Goal: Information Seeking & Learning: Learn about a topic

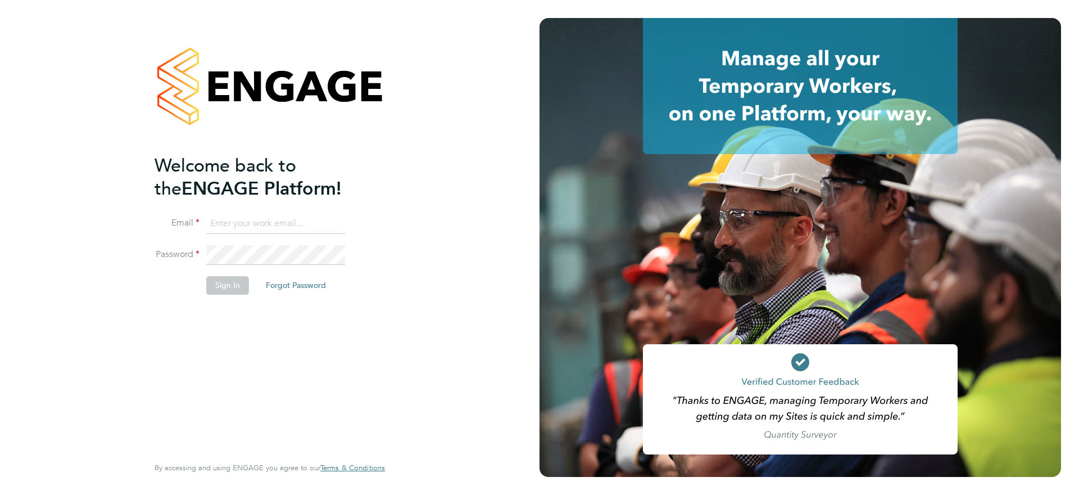
type input "[PERSON_NAME][EMAIL_ADDRESS][DOMAIN_NAME]"
click at [234, 282] on button "Sign In" at bounding box center [227, 285] width 43 height 18
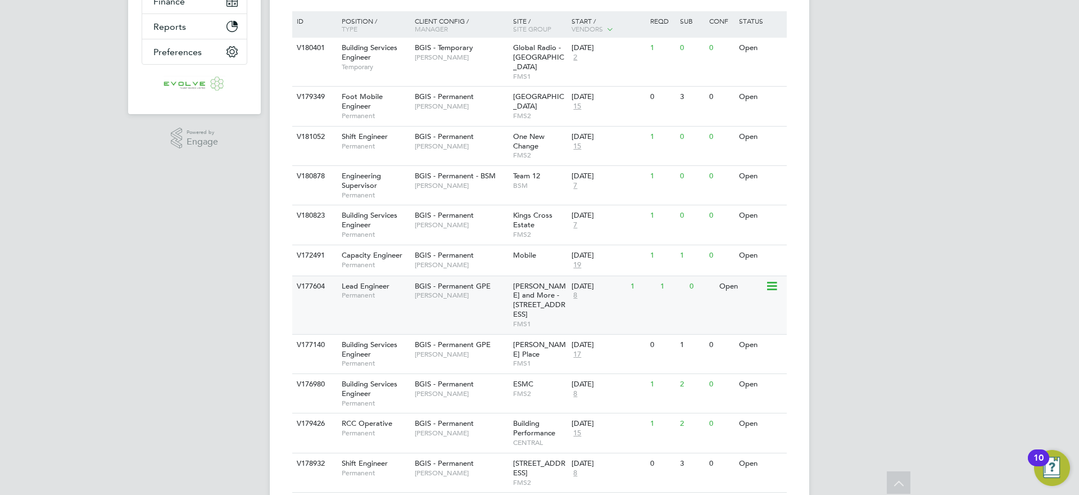
scroll to position [306, 0]
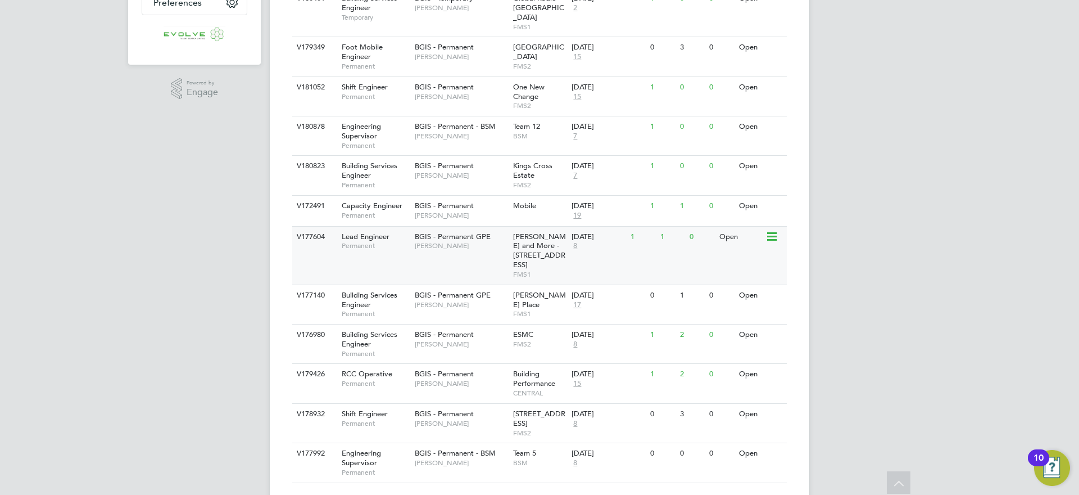
click at [453, 245] on div "BGIS - Permanent GPE Patrick Ridgway" at bounding box center [461, 241] width 98 height 29
click at [479, 458] on span "Paul Mackie" at bounding box center [461, 462] width 93 height 9
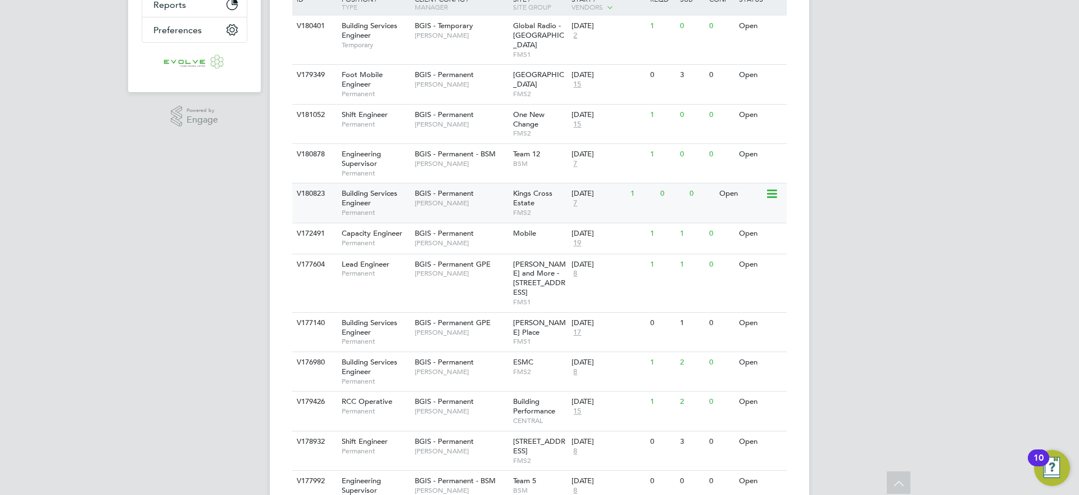
scroll to position [220, 0]
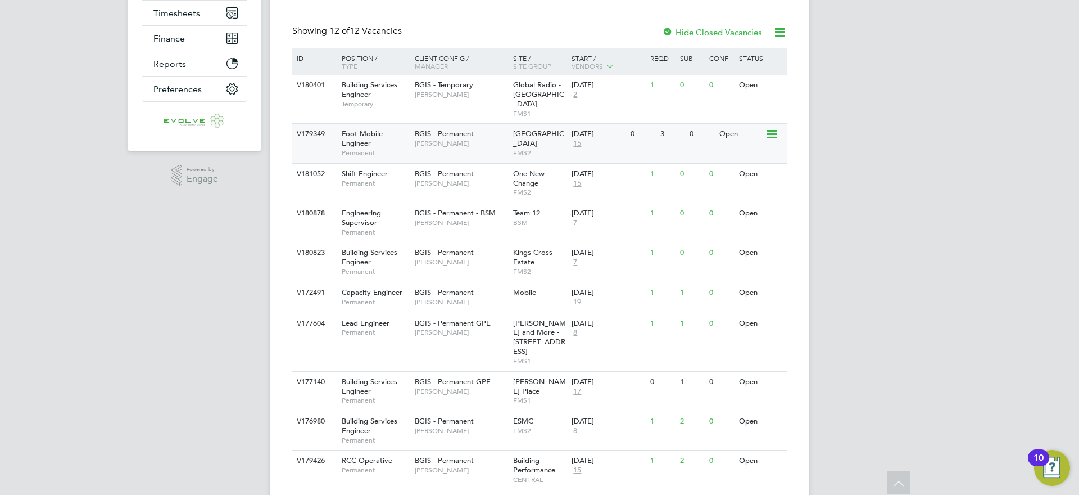
click at [476, 139] on span "[PERSON_NAME]" at bounding box center [461, 143] width 93 height 9
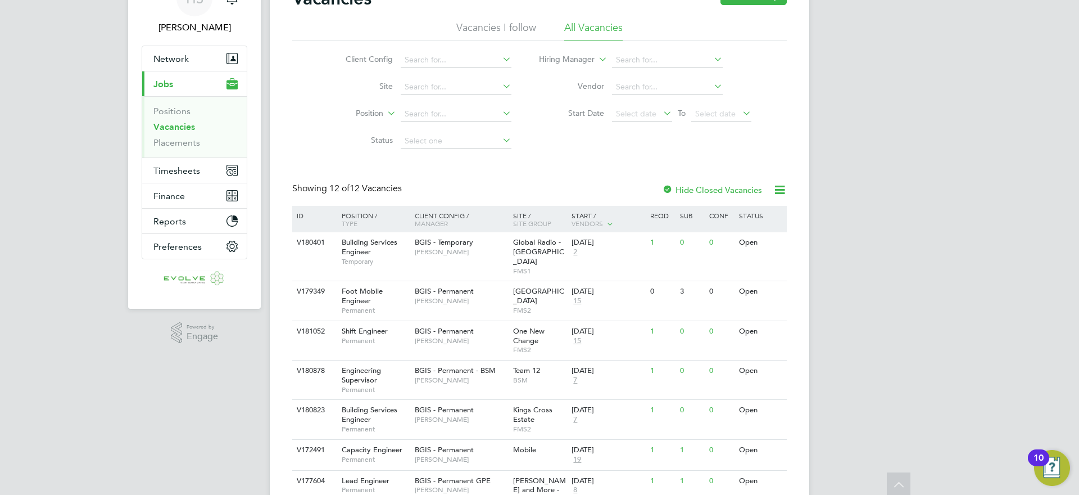
scroll to position [0, 0]
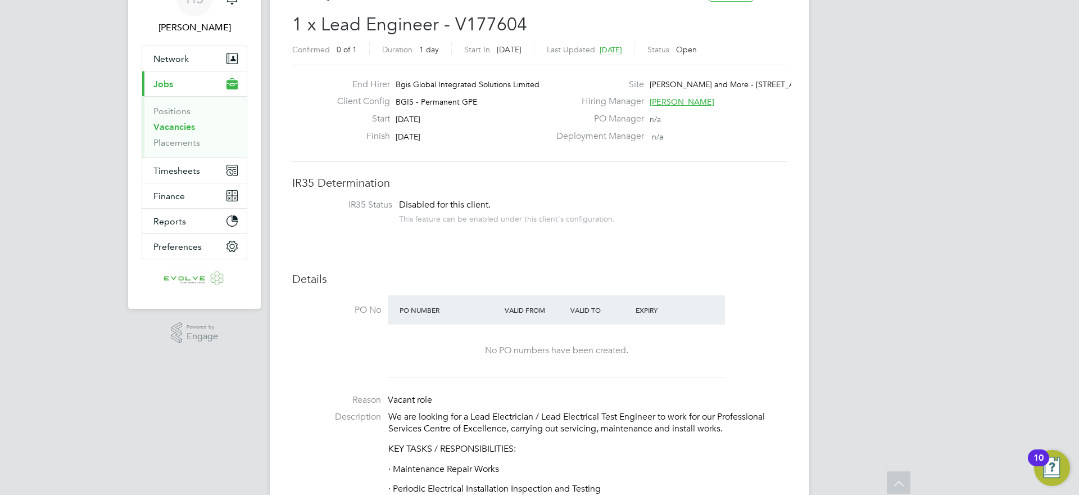
scroll to position [57, 0]
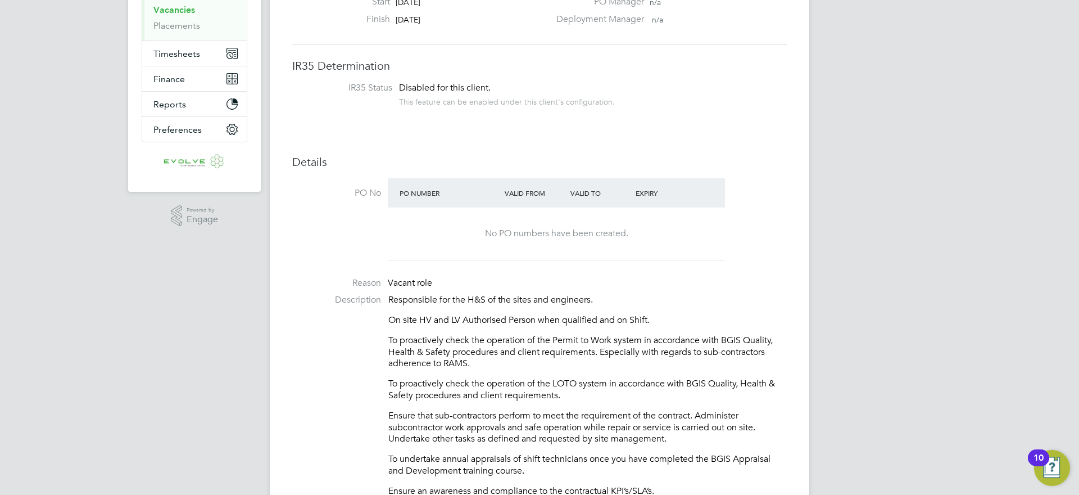
scroll to position [185, 0]
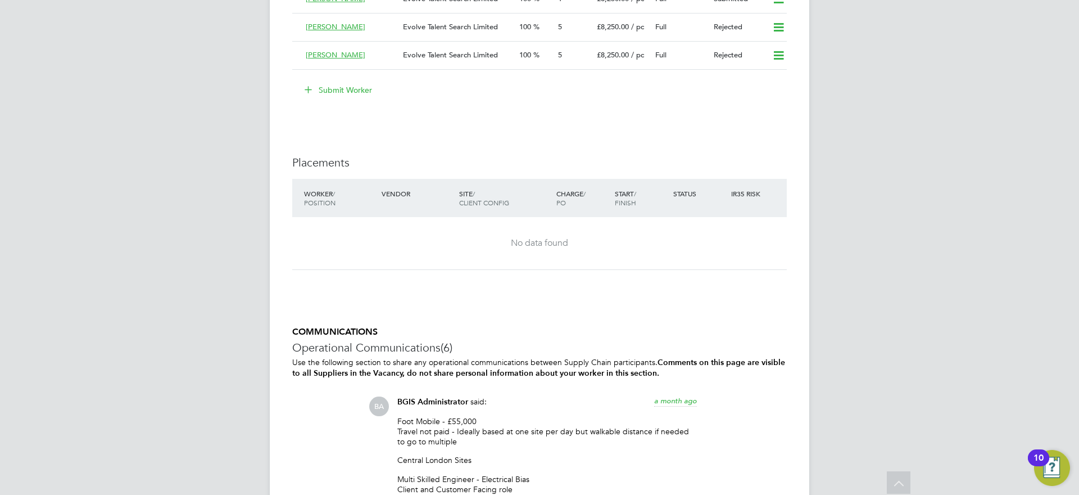
scroll to position [1671, 0]
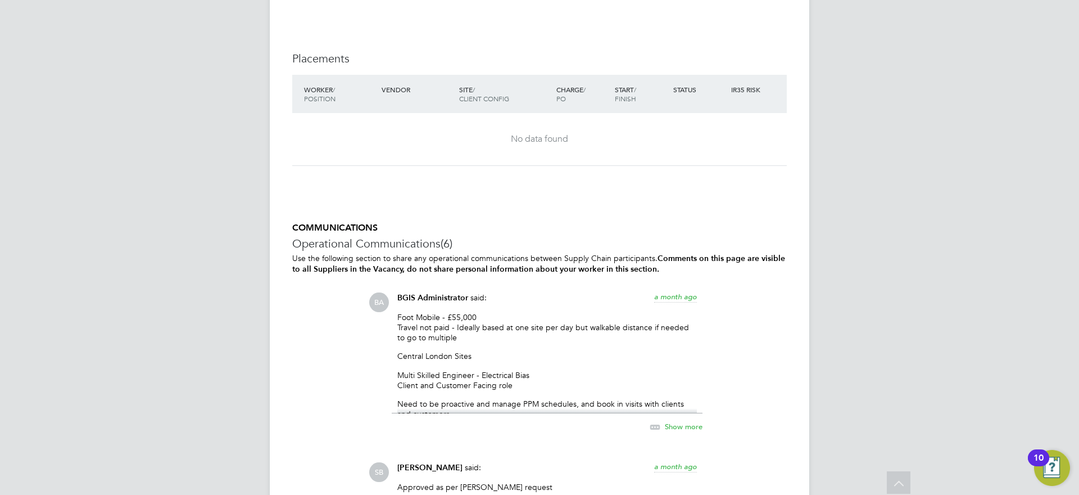
click at [689, 424] on span "Show more" at bounding box center [684, 426] width 38 height 10
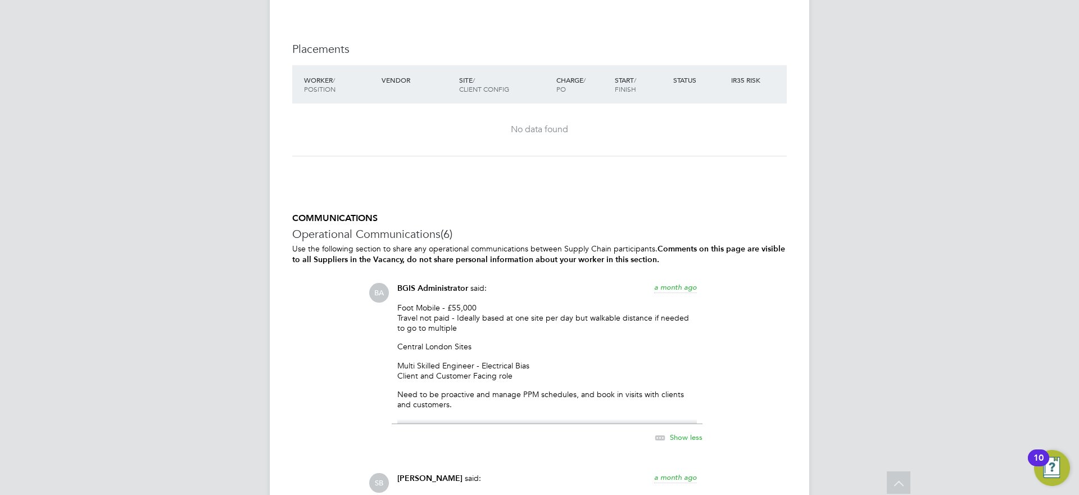
scroll to position [1681, 0]
click at [687, 433] on span "Show less" at bounding box center [686, 436] width 33 height 10
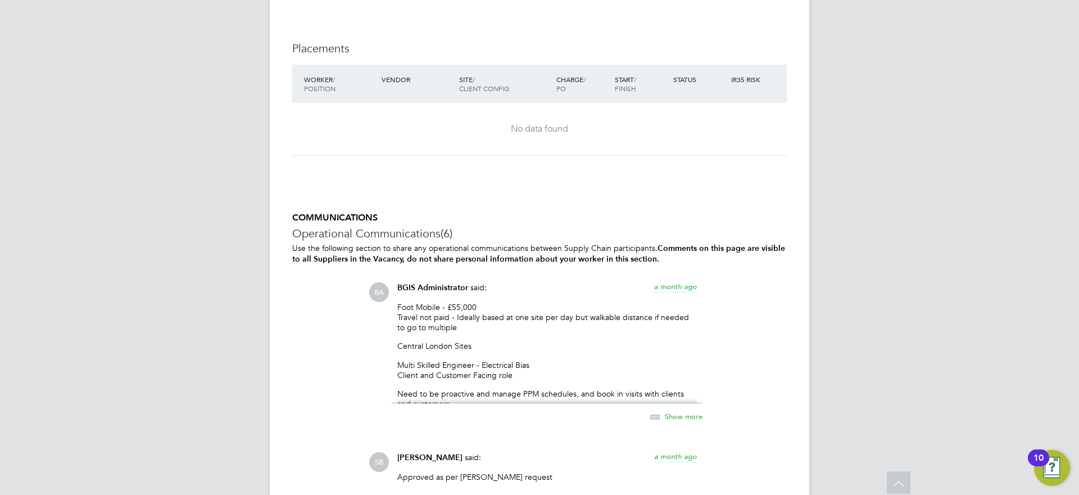
click at [685, 415] on span "Show more" at bounding box center [684, 416] width 38 height 10
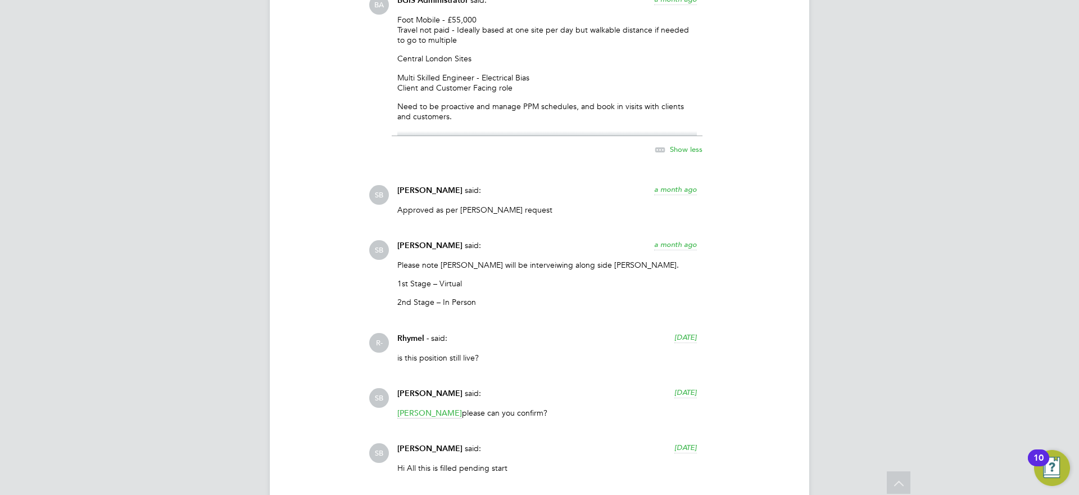
scroll to position [1894, 0]
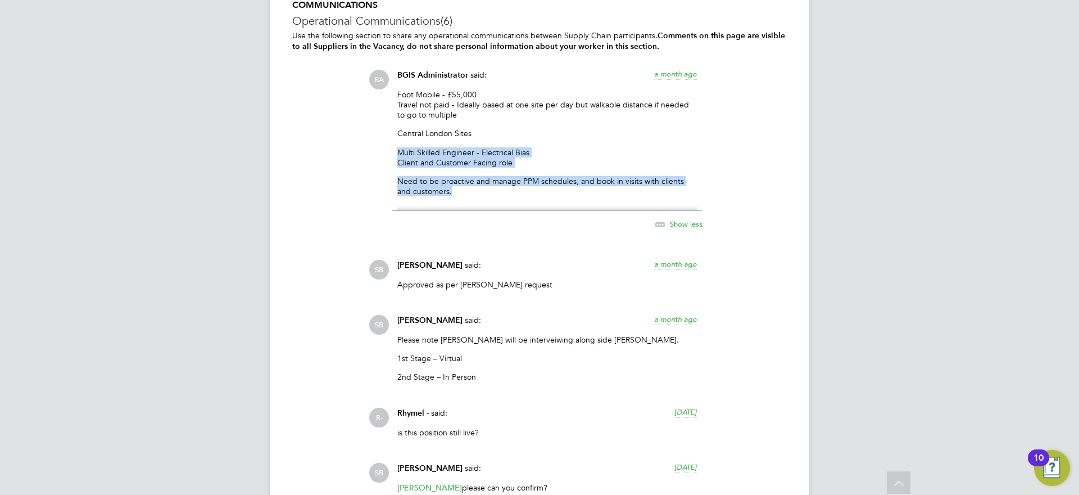
drag, startPoint x: 417, startPoint y: 186, endPoint x: 388, endPoint y: 150, distance: 46.1
click at [388, 150] on div "BA BGIS Administrator said: a month ago Foot Mobile - £55,000 Travel not paid -…" at bounding box center [578, 156] width 418 height 173
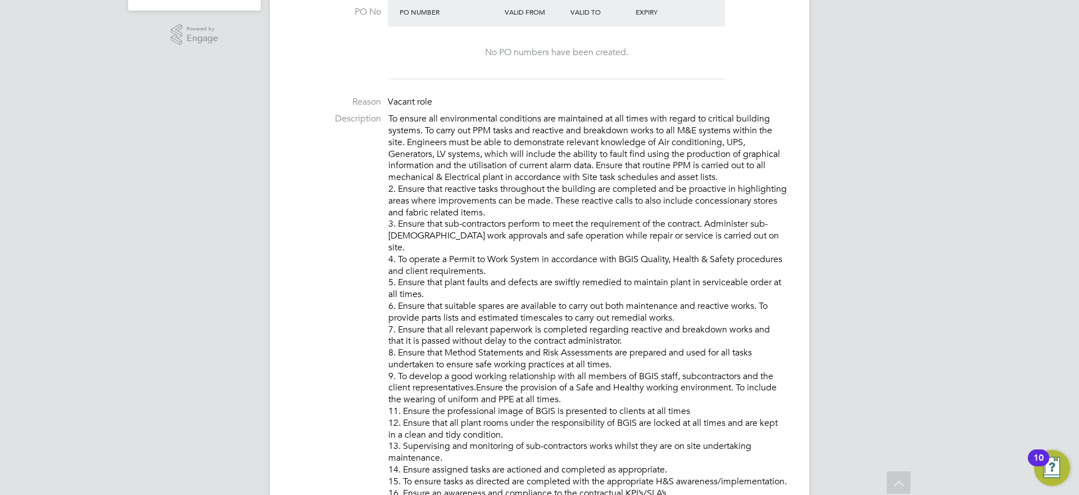
scroll to position [318, 0]
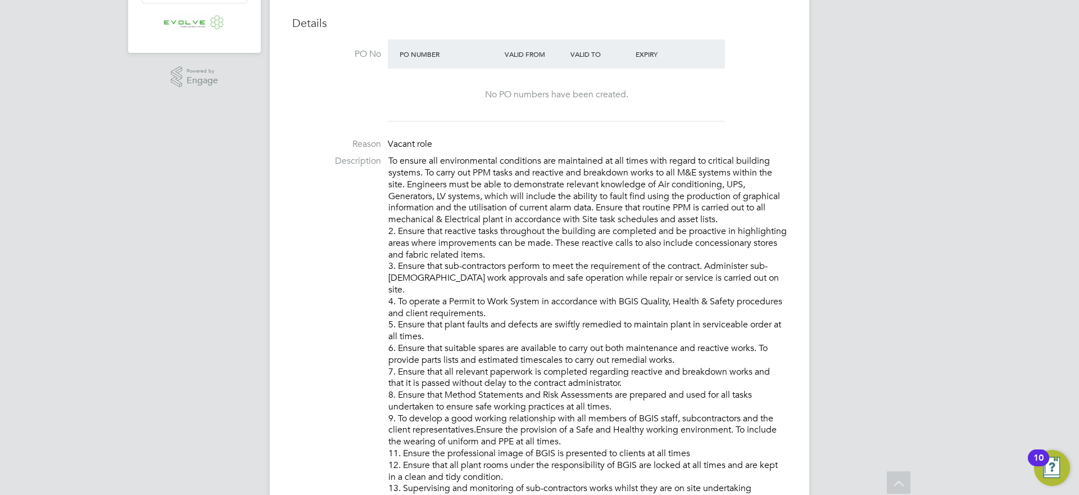
click at [392, 156] on p "To ensure all environmental conditions are maintained at all times with regard …" at bounding box center [587, 418] width 399 height 526
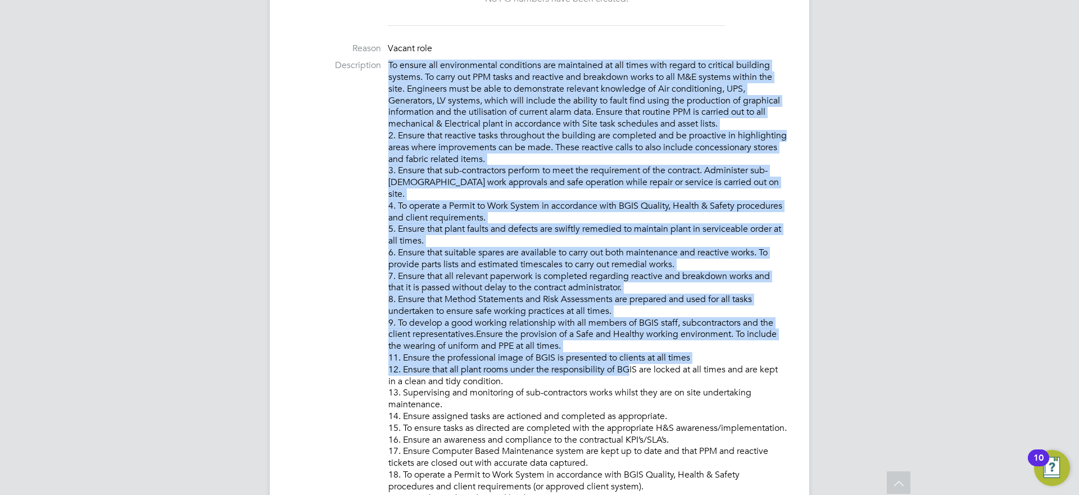
scroll to position [617, 0]
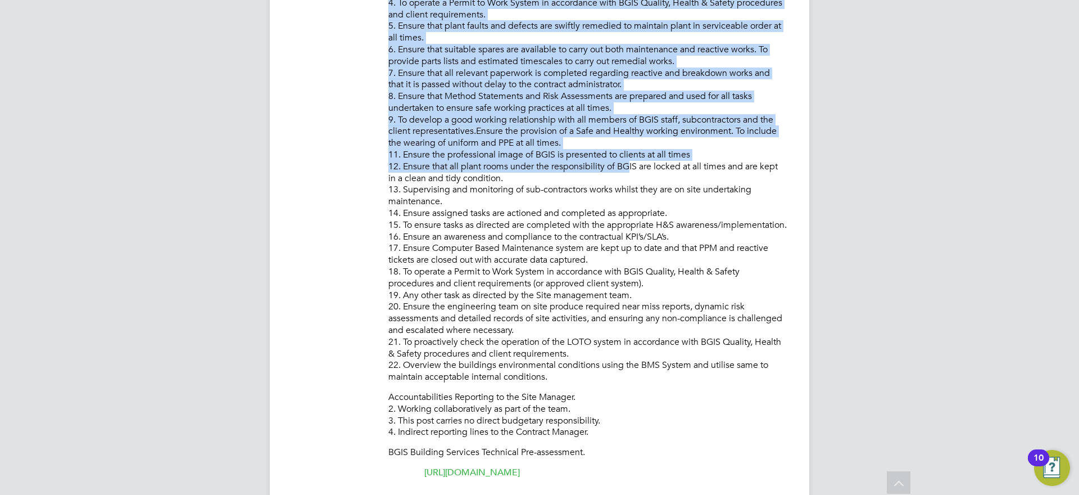
drag, startPoint x: 387, startPoint y: 157, endPoint x: 620, endPoint y: 423, distance: 353.4
click at [632, 431] on li "Description To ensure all environmental conditions are maintained at all times …" at bounding box center [539, 173] width 495 height 633
copy div "Lo ipsumd sit ametconsectet adipiscing eli seddoeiusm te inc utlab etdo magnaa …"
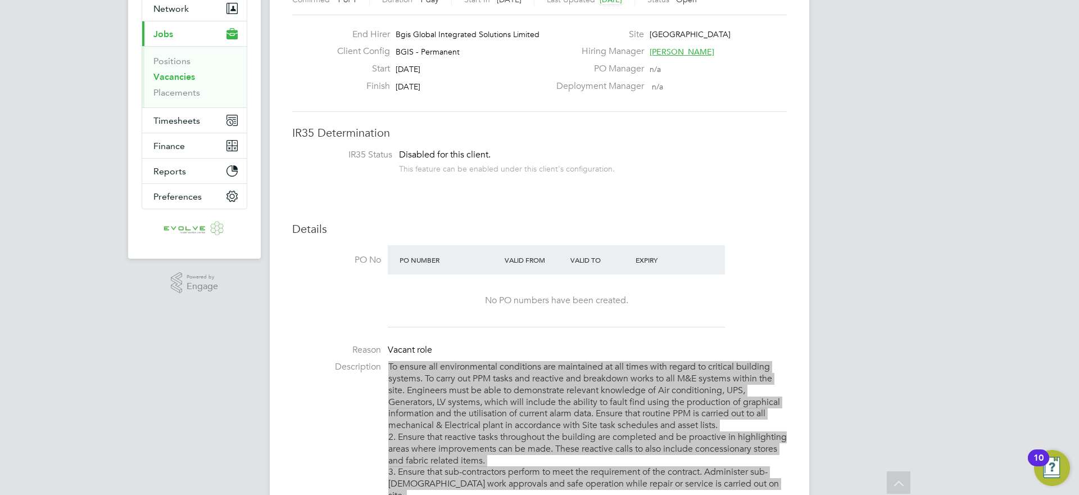
scroll to position [0, 0]
